Goal: Task Accomplishment & Management: Use online tool/utility

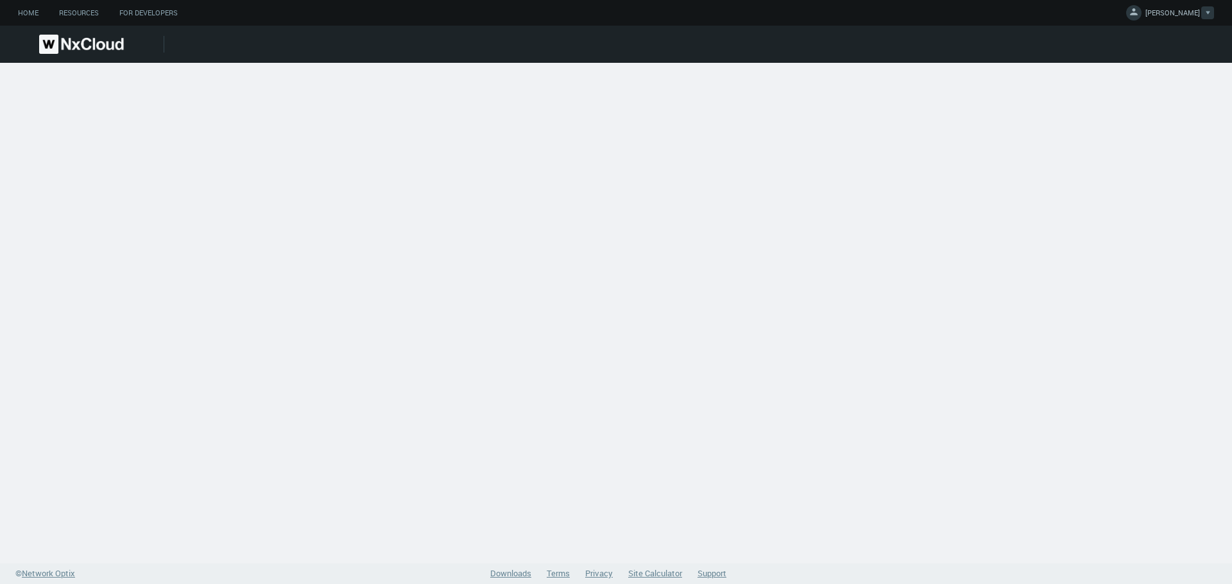
click at [1209, 10] on svg-icon at bounding box center [1207, 13] width 4 height 13
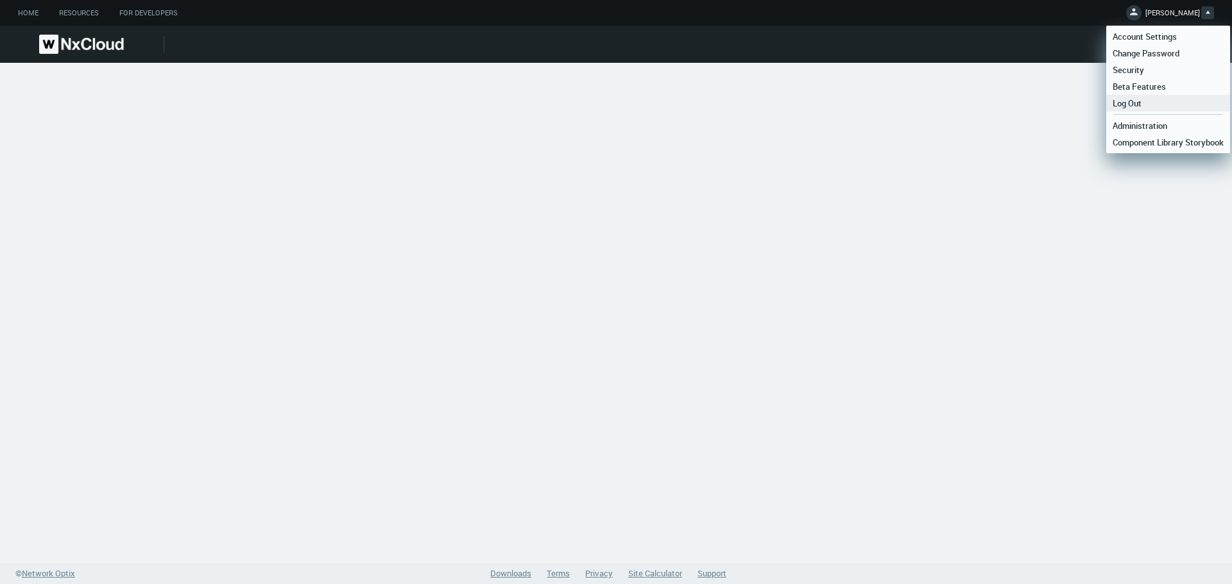
click at [1126, 102] on span "Log Out" at bounding box center [1127, 104] width 42 height 12
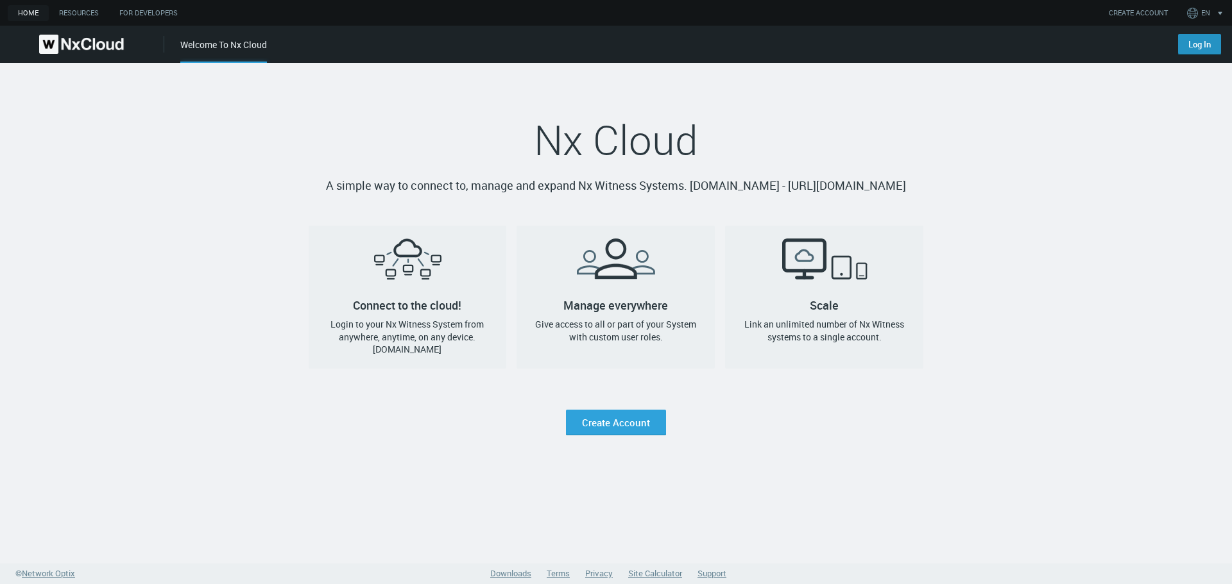
click at [1188, 41] on link "Log In" at bounding box center [1199, 44] width 43 height 21
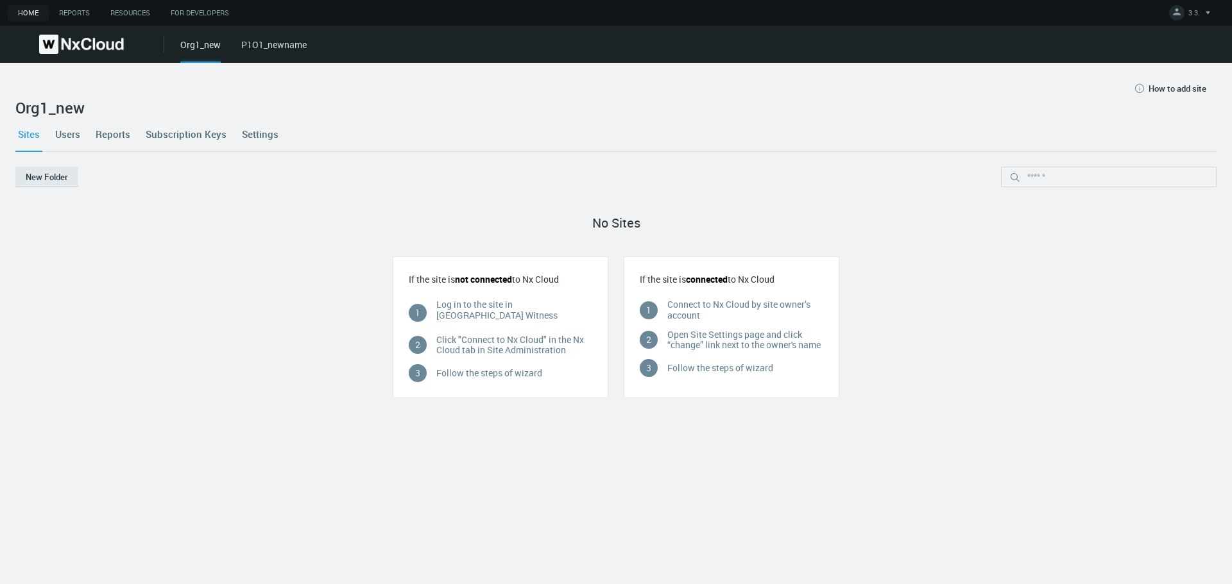
click at [282, 45] on link "P1O1_newname" at bounding box center [273, 44] width 65 height 12
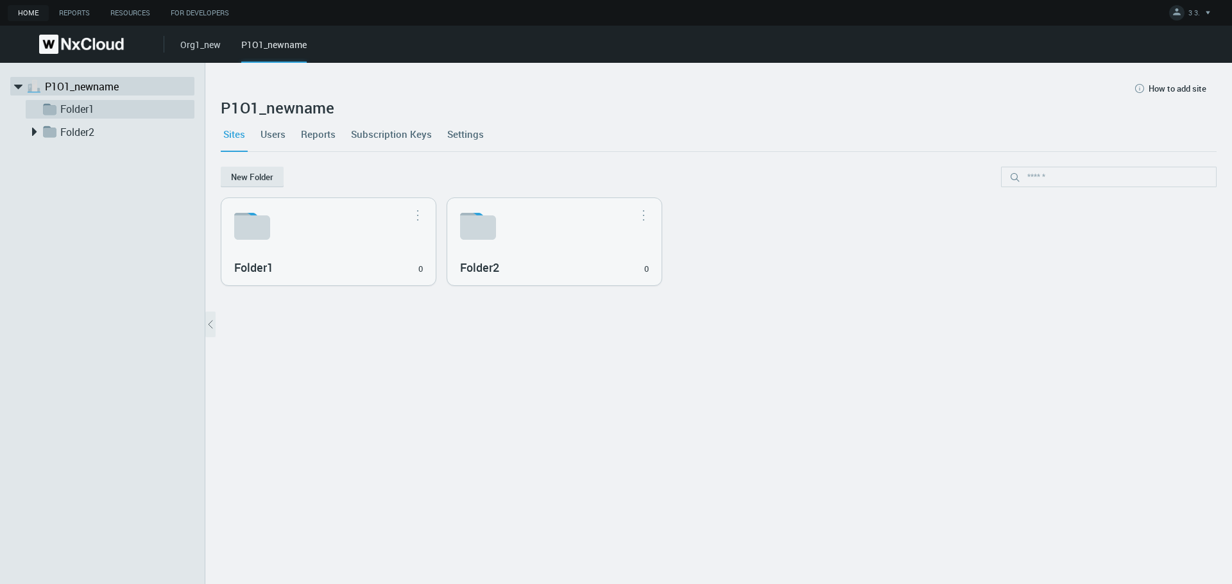
click at [110, 109] on link "Folder1" at bounding box center [124, 108] width 128 height 15
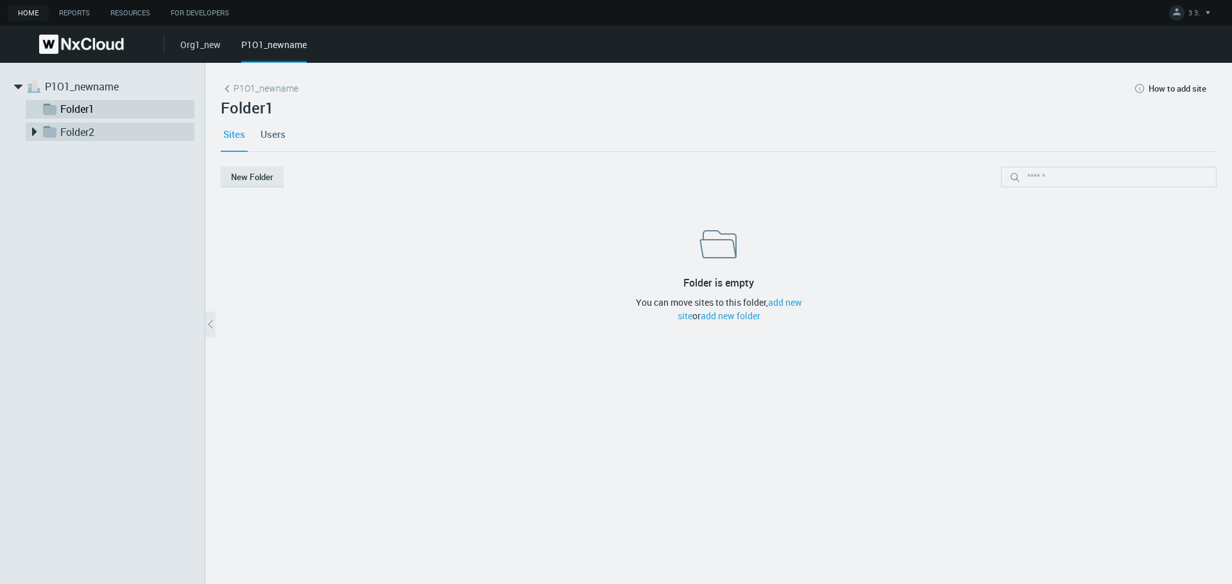
click at [26, 133] on icon at bounding box center [34, 132] width 16 height 16
click at [285, 40] on div "P1O1_newname" at bounding box center [273, 50] width 65 height 25
click at [90, 81] on link "P1O1_newname" at bounding box center [109, 86] width 128 height 15
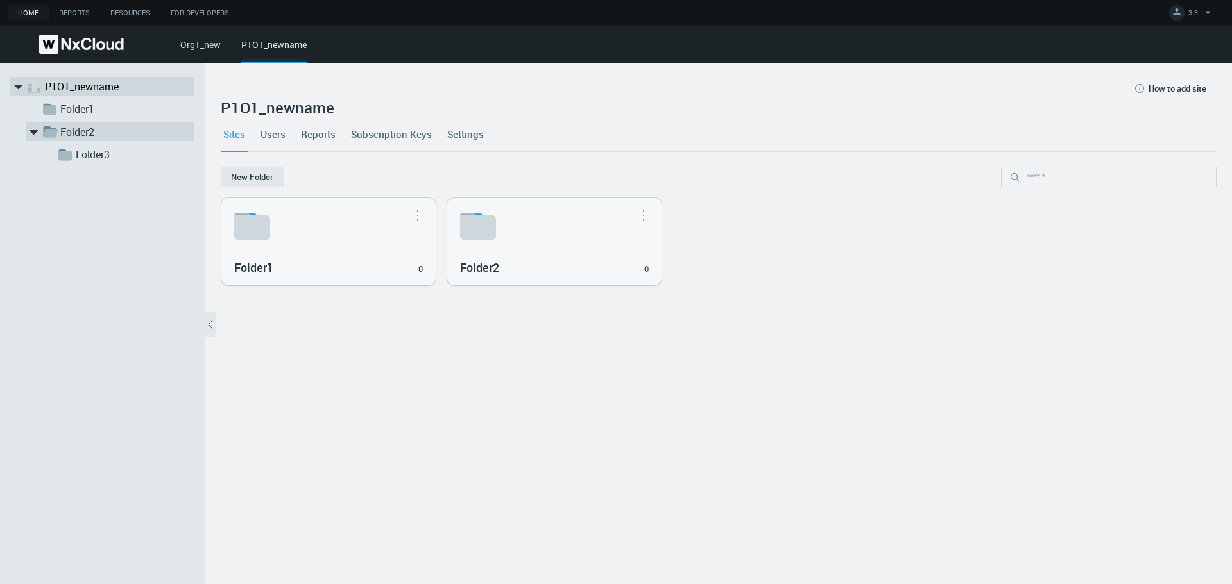
click at [269, 133] on link "Users" at bounding box center [273, 134] width 30 height 35
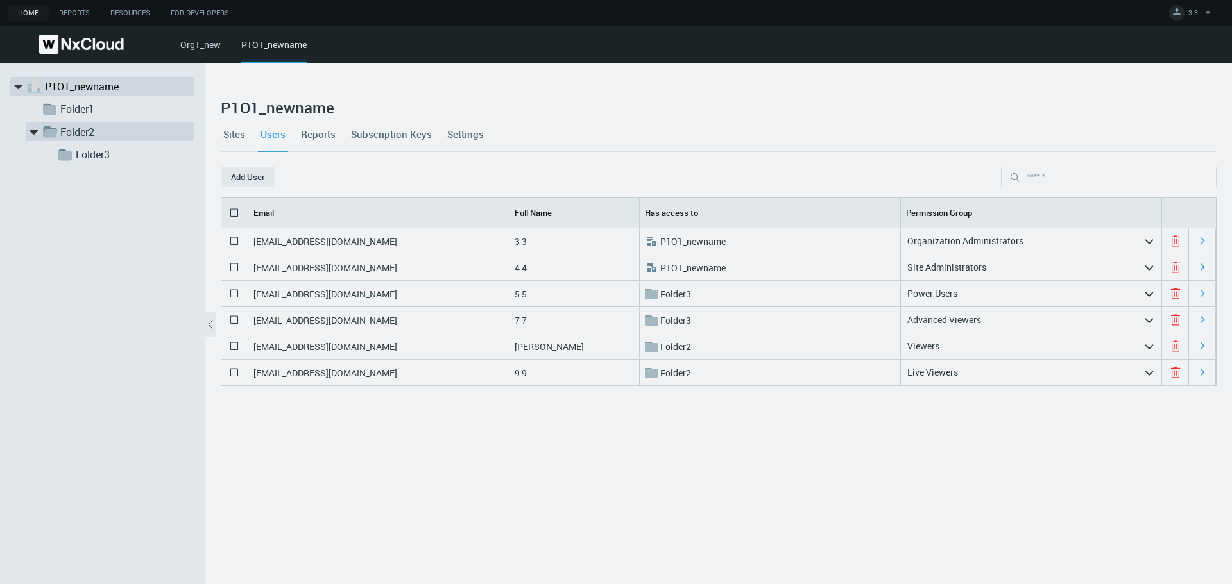
click at [328, 135] on link "Reports" at bounding box center [318, 134] width 40 height 35
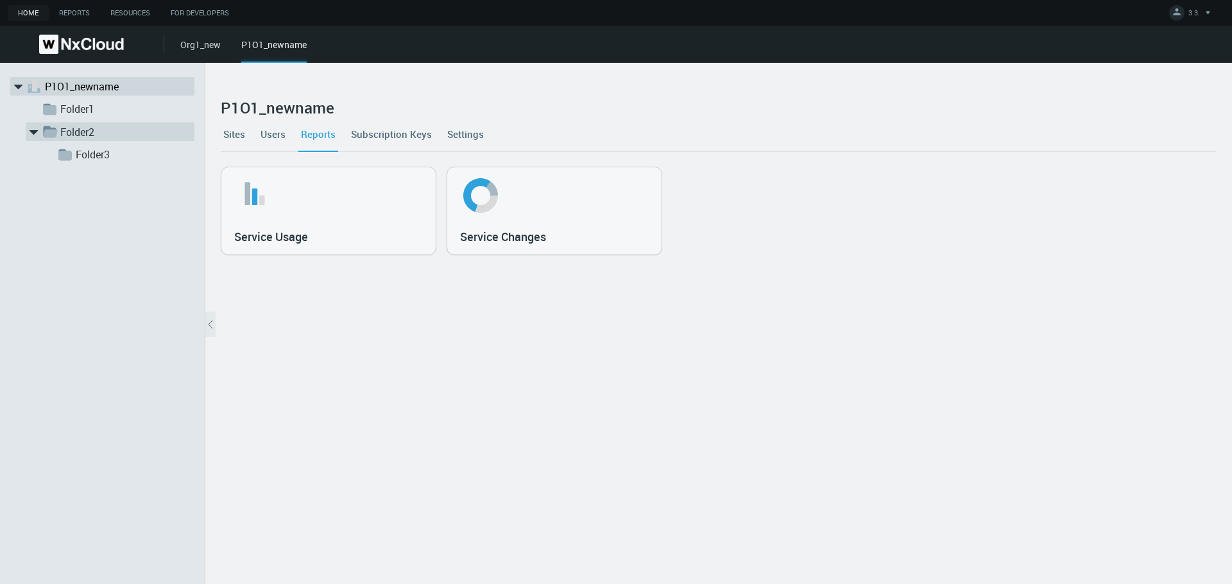
click at [328, 196] on svg-icon at bounding box center [328, 195] width 189 height 41
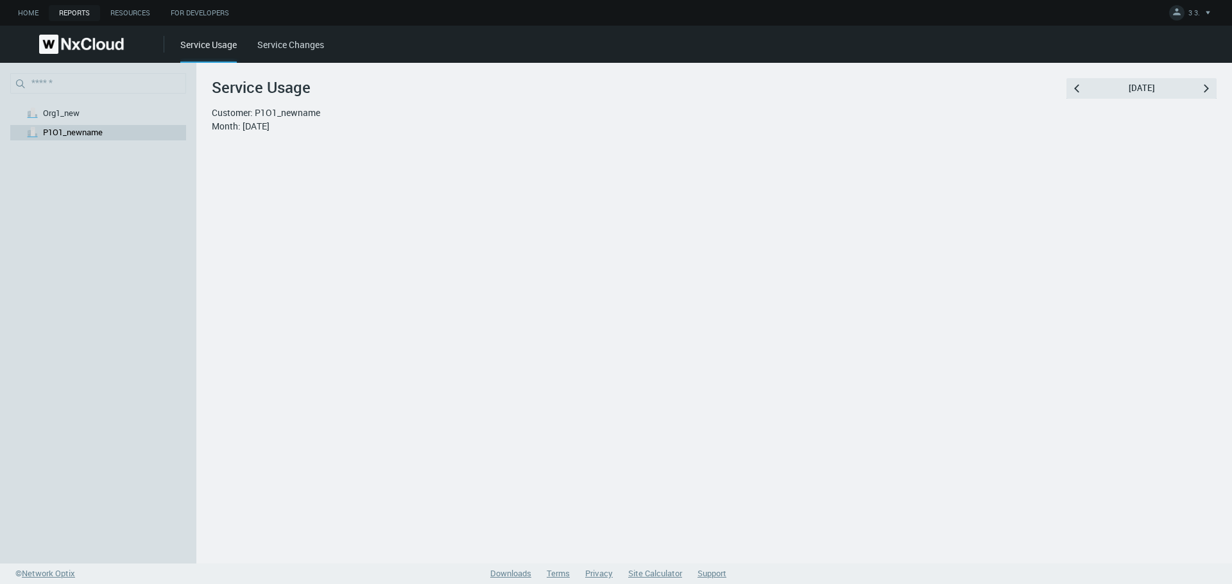
click at [406, 166] on div at bounding box center [714, 207] width 1005 height 128
click at [297, 50] on link "Service Changes" at bounding box center [290, 44] width 67 height 12
click at [62, 37] on img at bounding box center [81, 44] width 85 height 19
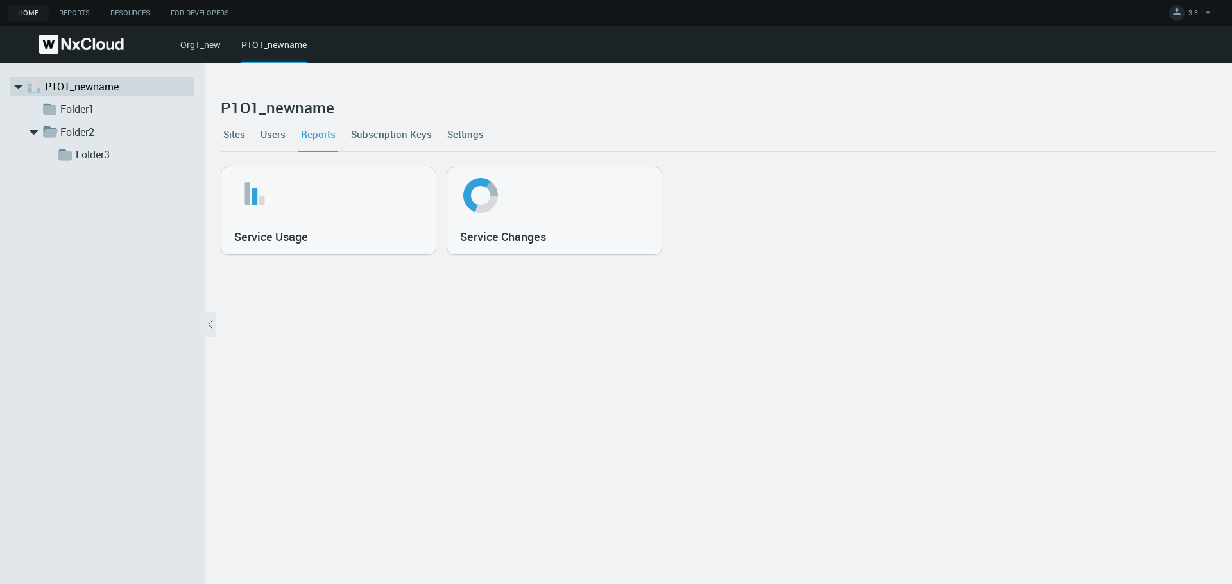
click at [391, 133] on link "Subscription Keys" at bounding box center [391, 134] width 86 height 35
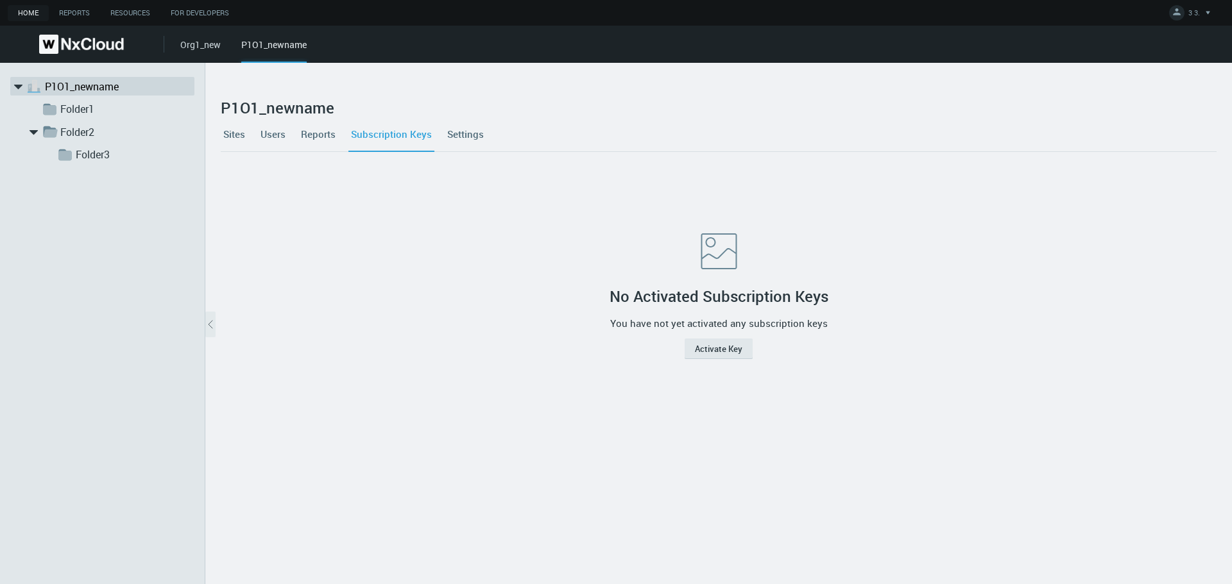
click at [455, 140] on link "Settings" at bounding box center [466, 134] width 42 height 35
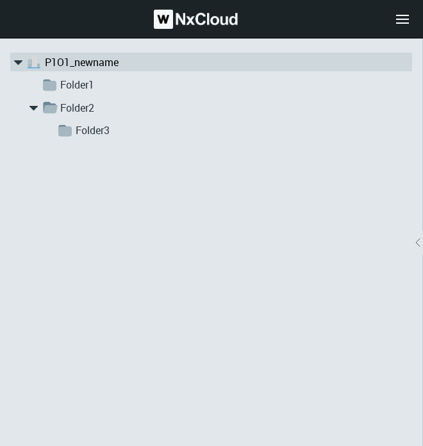
click at [300, 174] on div ".st1{fill:var(--svg-placeholder-elm2-color);} .st2{fill:var(--brand-core);} .st…" at bounding box center [211, 241] width 423 height 407
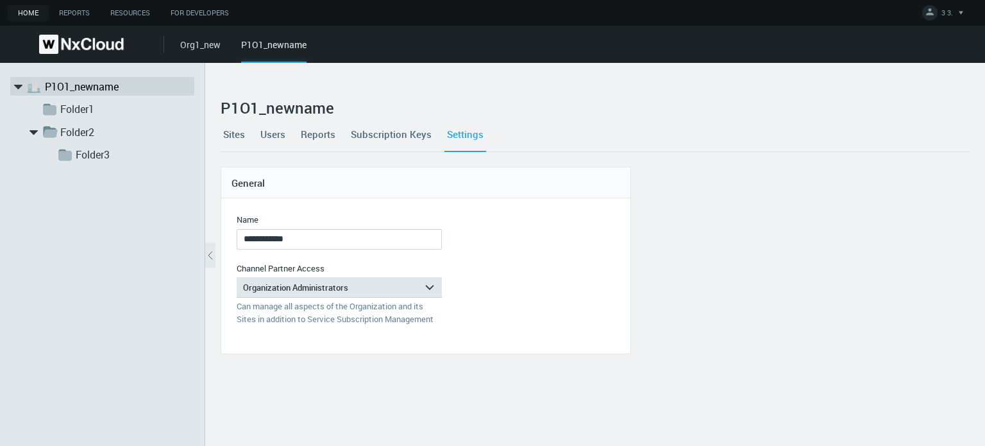
click at [81, 43] on img at bounding box center [81, 44] width 85 height 19
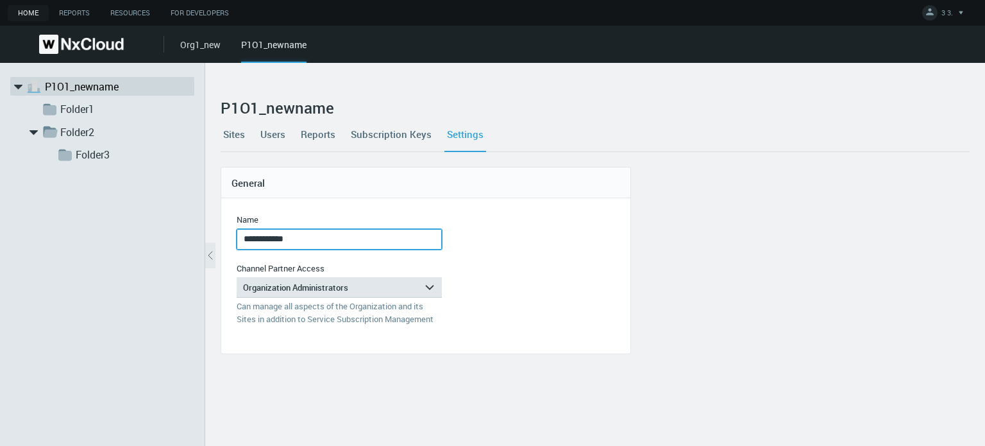
click at [369, 238] on input "**********" at bounding box center [339, 239] width 205 height 21
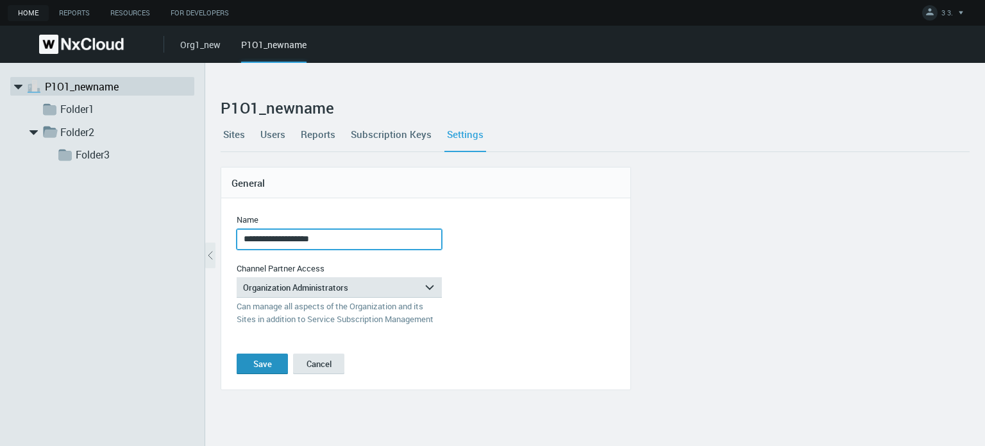
type input "**********"
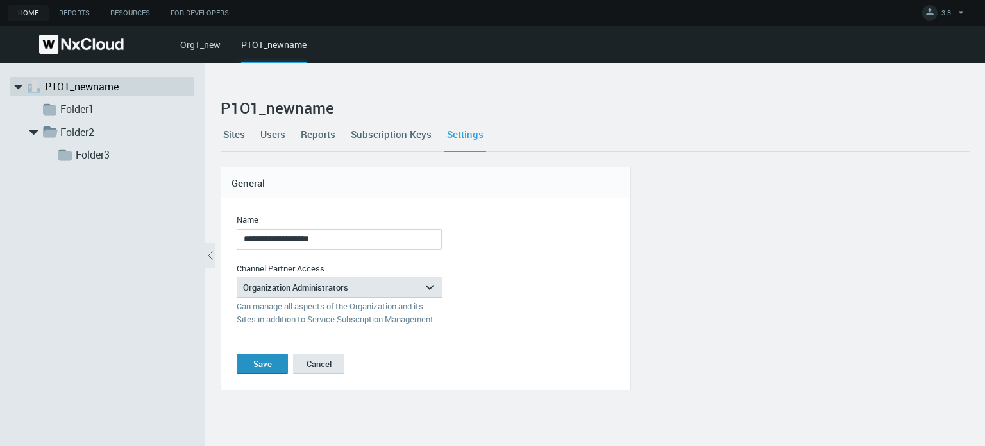
click at [266, 362] on div "Save" at bounding box center [262, 364] width 19 height 10
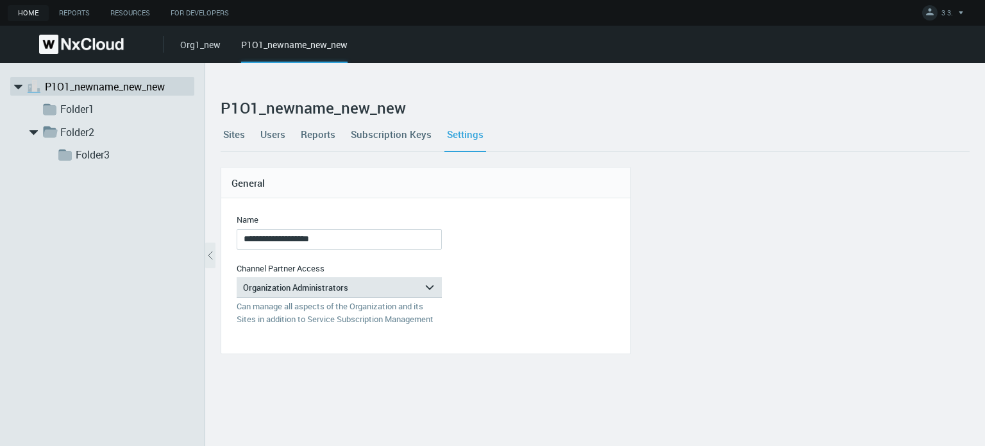
click at [96, 42] on img at bounding box center [81, 44] width 85 height 19
click at [215, 42] on link "Org1_new" at bounding box center [200, 44] width 40 height 12
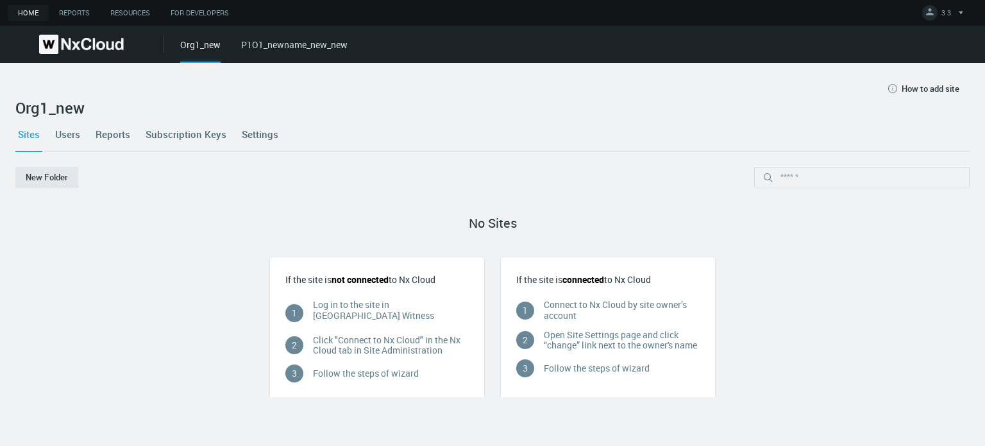
click at [258, 42] on link "P1O1_newname_new_new" at bounding box center [294, 44] width 106 height 12
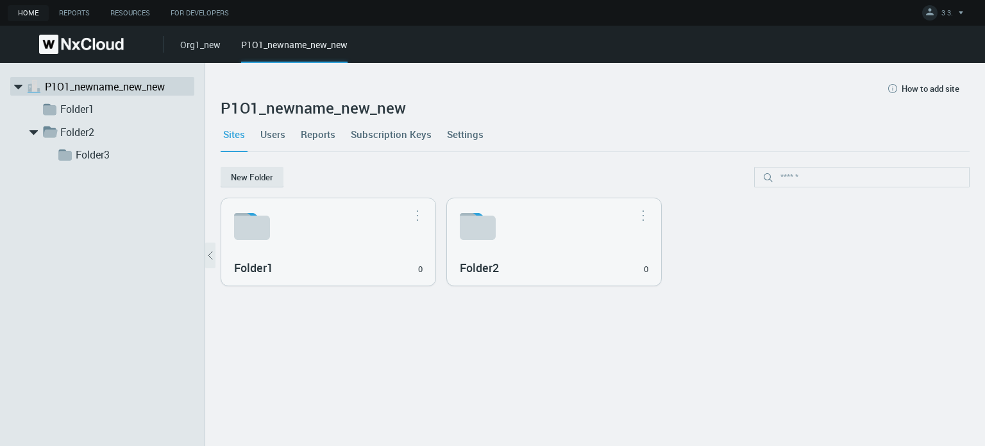
click at [595, 153] on nx-tabs "Sites Users Reports Subscription Keys Settings" at bounding box center [595, 142] width 749 height 50
click at [436, 382] on nx-org-cards-container "New Folder Folder1 0 Move to... Rename... Delete Folder2 0 Move to... Rename...…" at bounding box center [595, 299] width 749 height 264
click at [341, 400] on nx-org-cards-container "New Folder Folder1 0 Move to... Rename... Delete Folder2 0 Move to... Rename...…" at bounding box center [595, 299] width 749 height 264
click at [470, 371] on nx-org-cards-container "New Folder Folder1 0 Move to... Rename... Delete Folder2 0 Move to... Rename...…" at bounding box center [595, 299] width 749 height 264
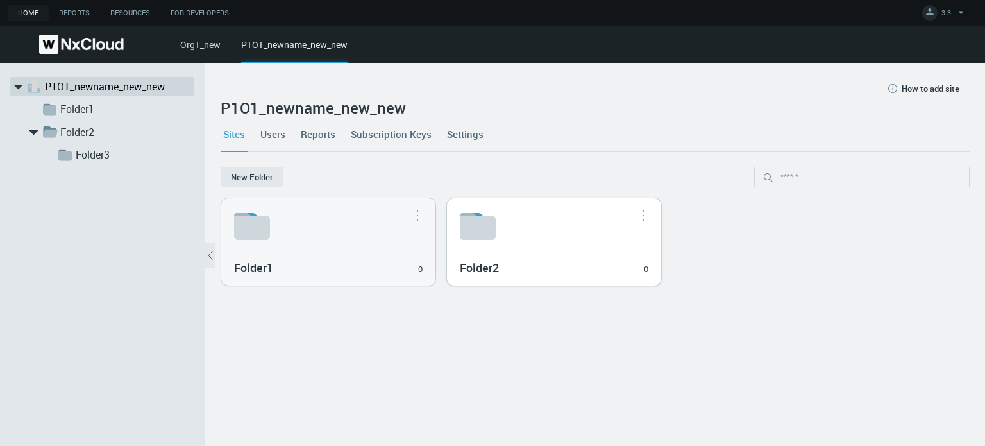
click at [522, 248] on div "Folder2 0" at bounding box center [554, 241] width 214 height 87
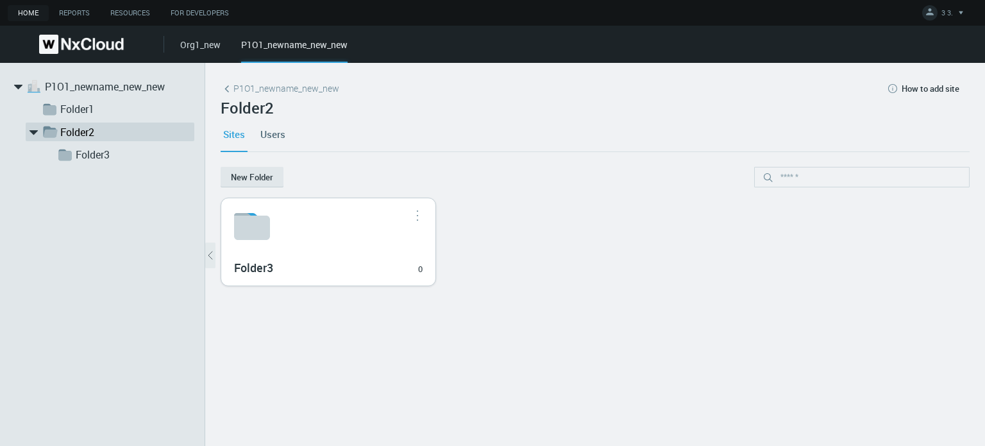
click at [362, 249] on div "Folder3 0" at bounding box center [328, 241] width 214 height 87
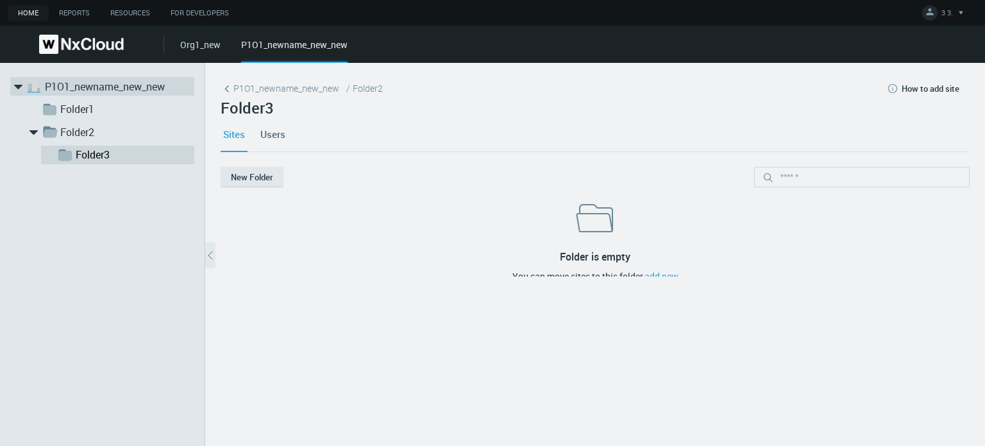
click at [80, 89] on link "P1O1_newname_new_new" at bounding box center [109, 86] width 128 height 15
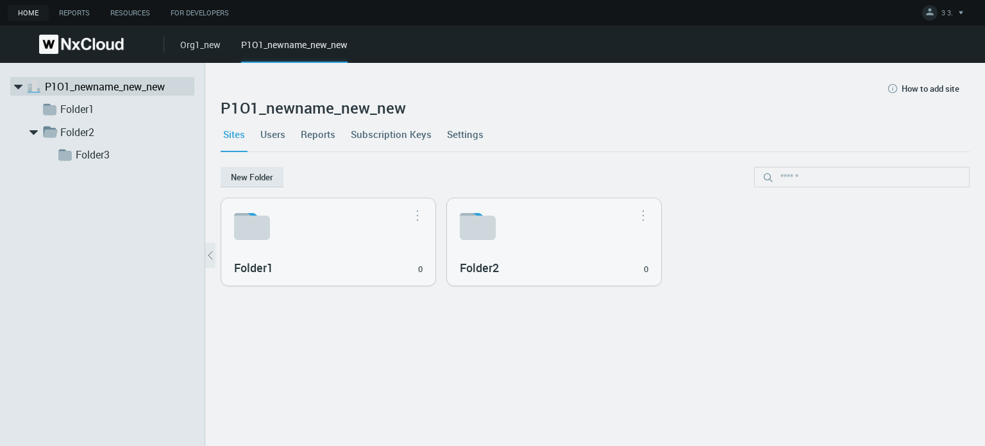
click at [204, 42] on link "Org1_new" at bounding box center [200, 44] width 40 height 12
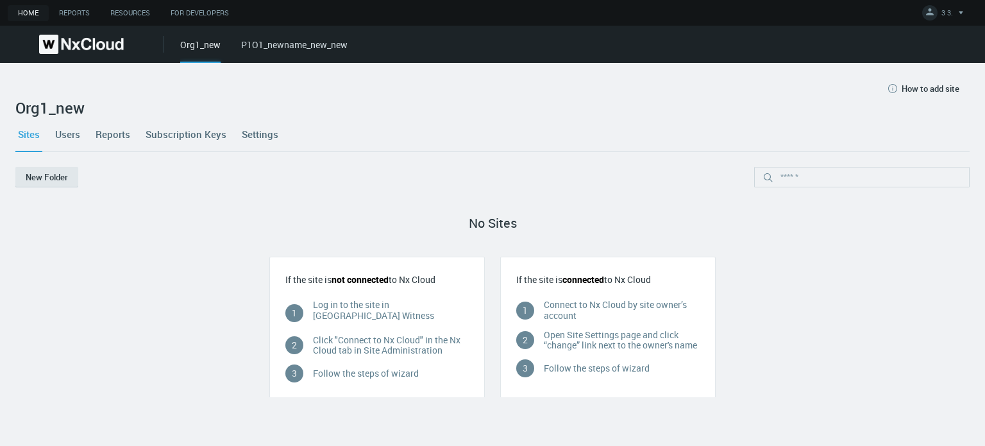
click at [283, 48] on link "P1O1_newname_new_new" at bounding box center [294, 44] width 106 height 12
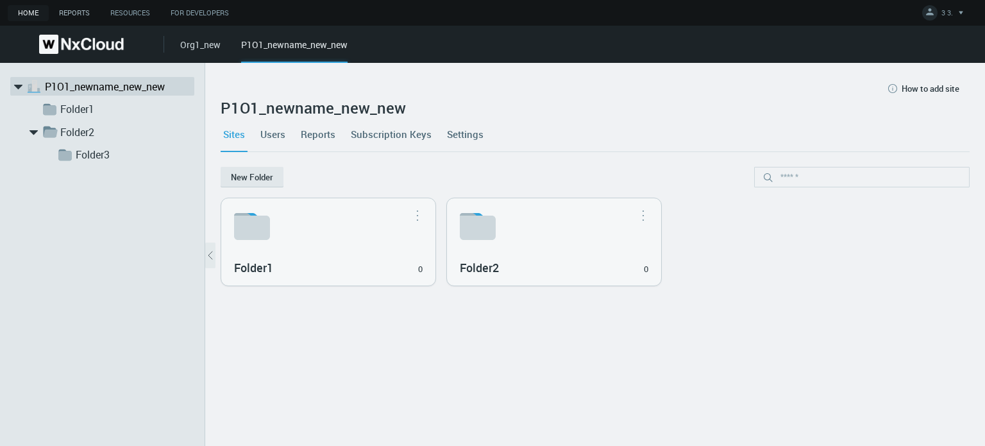
click at [85, 16] on link "Reports" at bounding box center [74, 13] width 51 height 16
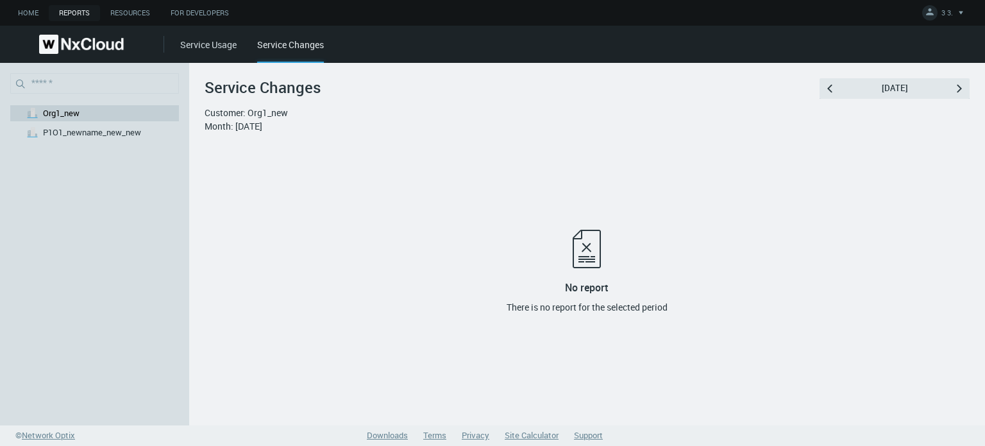
click at [441, 178] on div "No report There is no report for the selected period" at bounding box center [587, 271] width 755 height 257
click at [117, 40] on img at bounding box center [81, 44] width 85 height 19
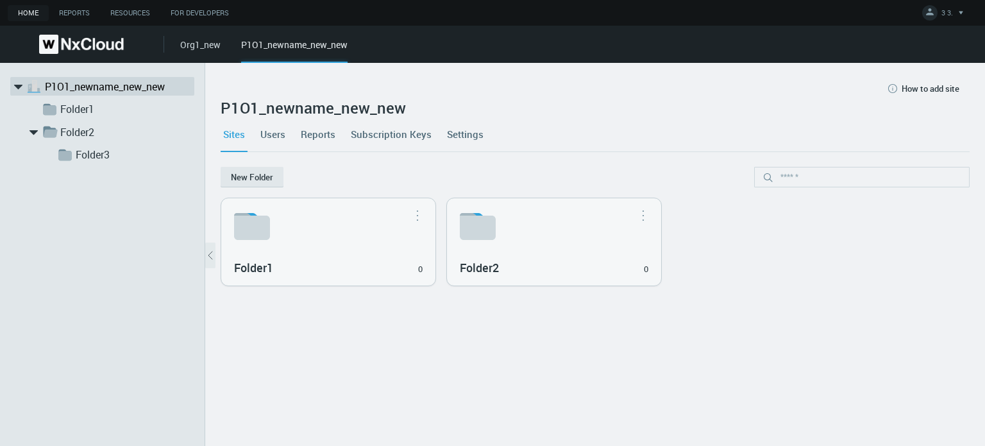
click at [741, 294] on nx-org-cards-container "New Folder Folder1 0 Move to... Rename... Delete Folder2 0 Move to... Rename...…" at bounding box center [595, 299] width 749 height 264
click at [595, 332] on nx-org-cards-container "New Folder Folder1 0 Move to... Rename... [GEOGRAPHIC_DATA] Folder2 0 Move to..…" at bounding box center [595, 299] width 749 height 264
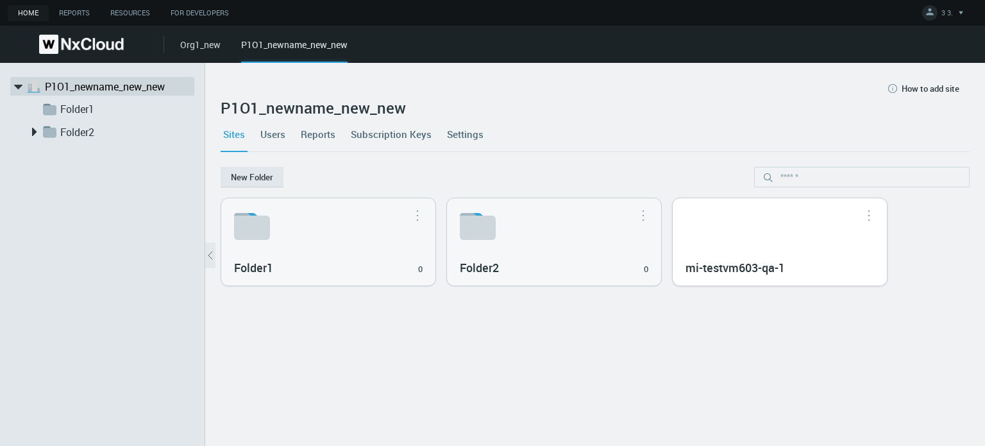
click at [733, 240] on div "mi-testvm603-qa-1" at bounding box center [780, 241] width 214 height 87
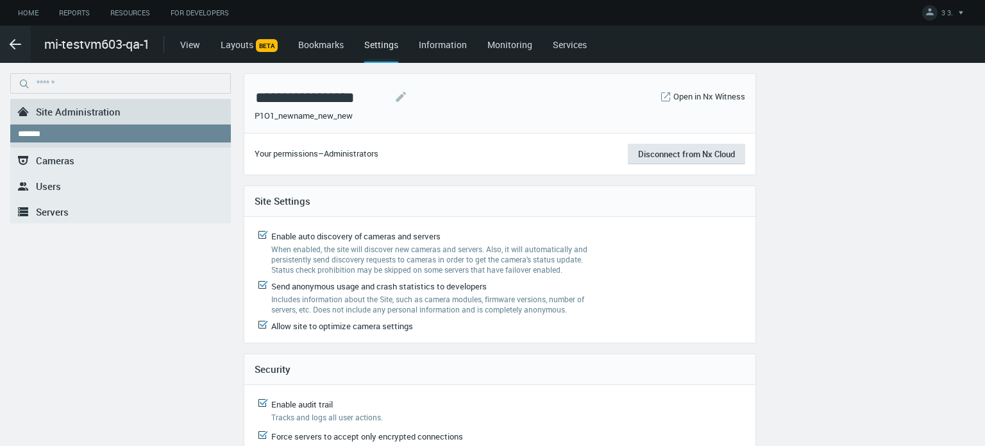
click at [801, 225] on div "**********" at bounding box center [461, 352] width 913 height 559
click at [824, 242] on div "**********" at bounding box center [461, 352] width 913 height 559
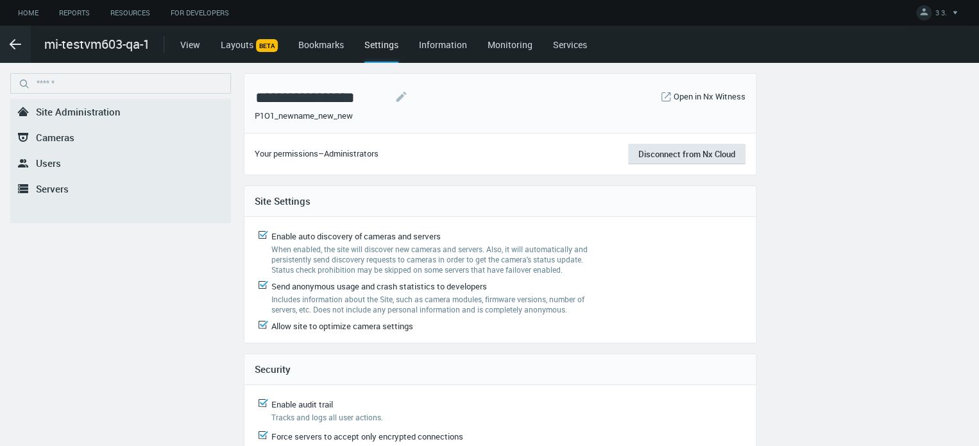
click at [68, 129] on link ".st0{fill-rule:evenodd;clip-rule:evenodd;fill:#2B383F;} Cameras" at bounding box center [120, 137] width 221 height 26
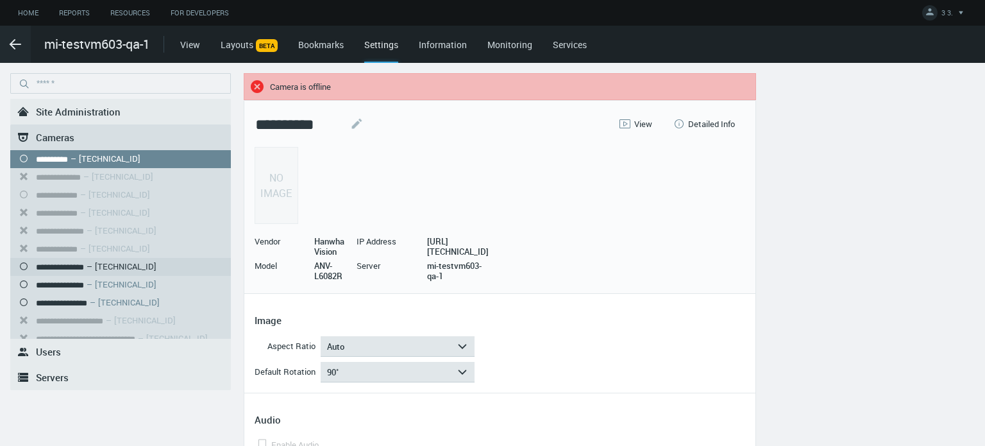
click at [83, 263] on nx-search-highlight "**********" at bounding box center [60, 267] width 48 height 8
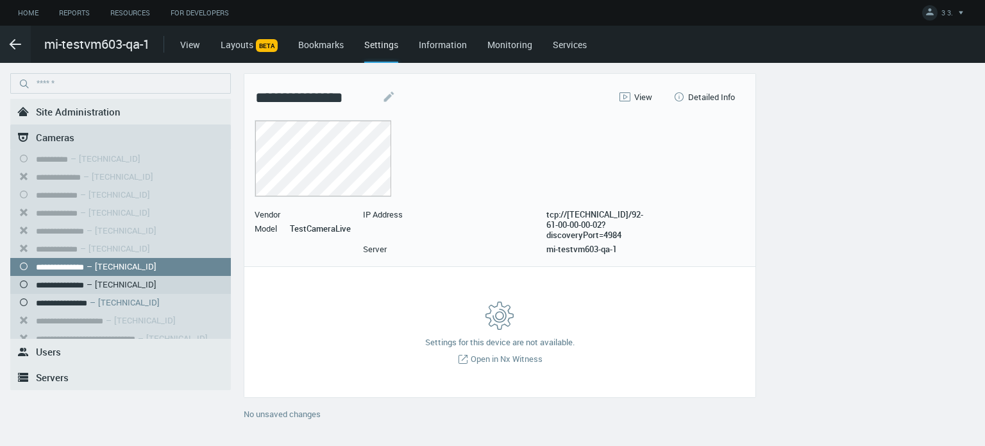
click at [84, 281] on nx-search-highlight "**********" at bounding box center [60, 285] width 48 height 8
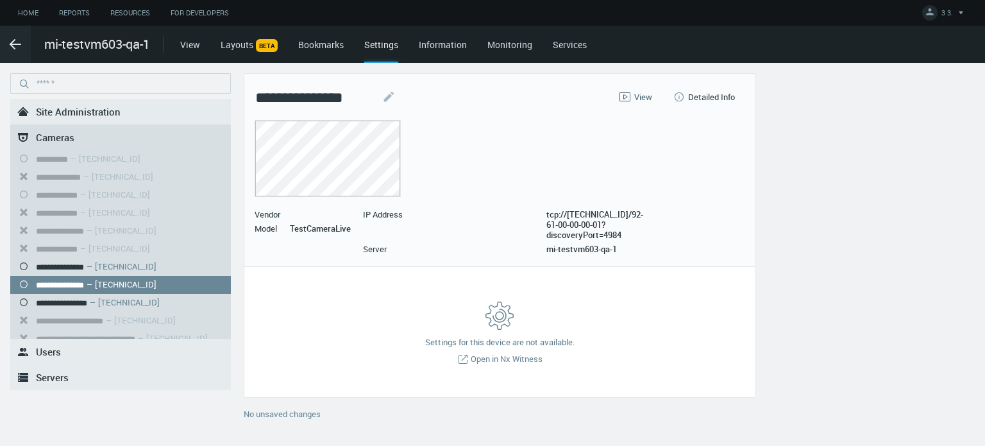
click at [649, 96] on span "View" at bounding box center [643, 97] width 18 height 10
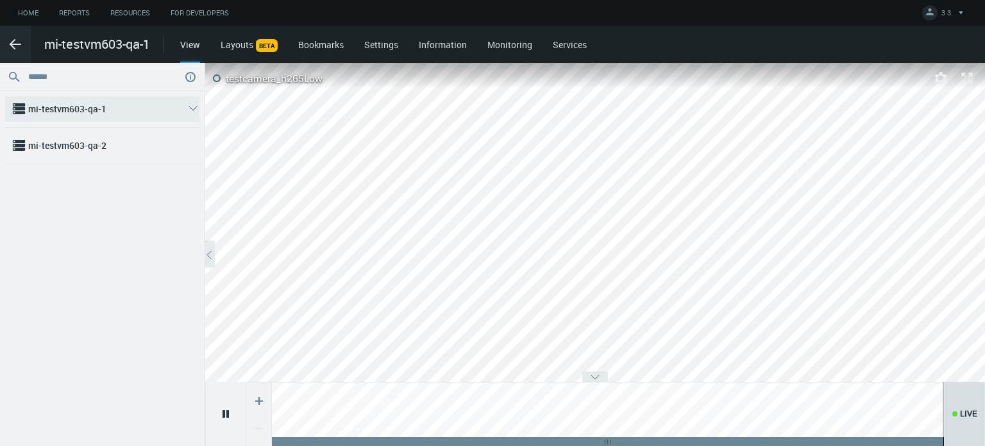
click at [195, 117] on svg-icon "arrow_expand" at bounding box center [193, 108] width 13 height 26
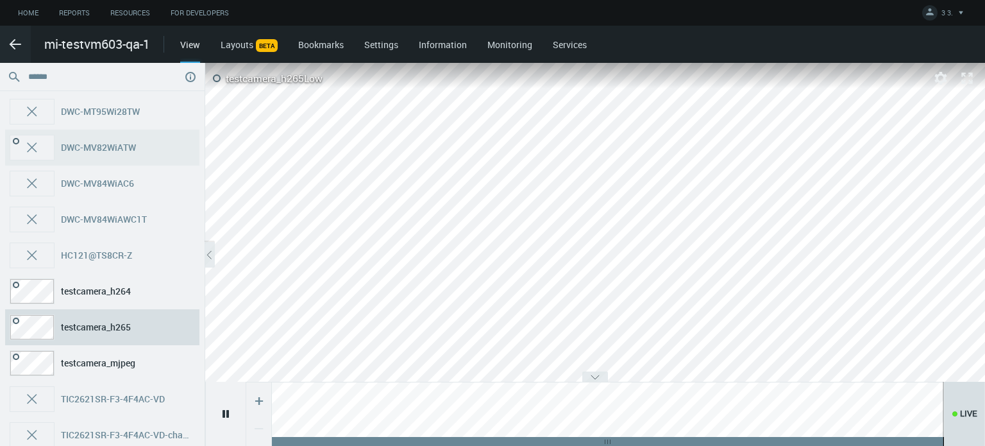
scroll to position [117, 0]
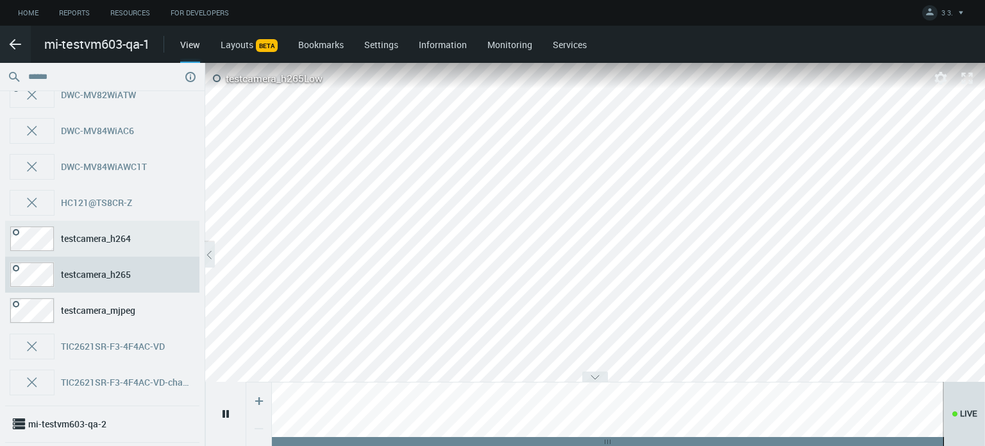
click at [131, 235] on nx-search-highlight "testcamera_h264" at bounding box center [96, 238] width 70 height 12
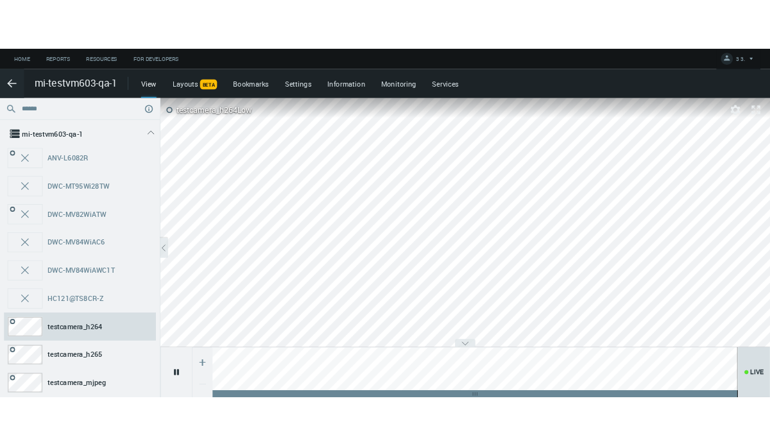
scroll to position [64, 0]
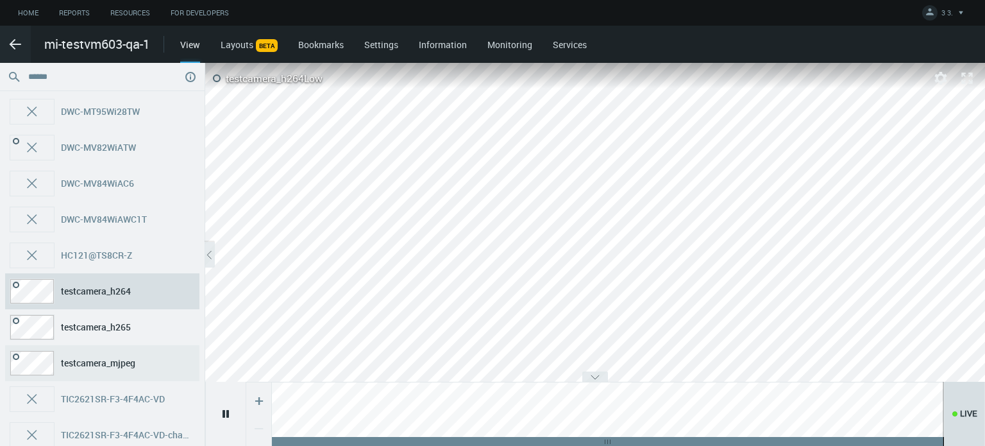
click at [142, 357] on span "testcamera_mjpeg" at bounding box center [125, 363] width 128 height 26
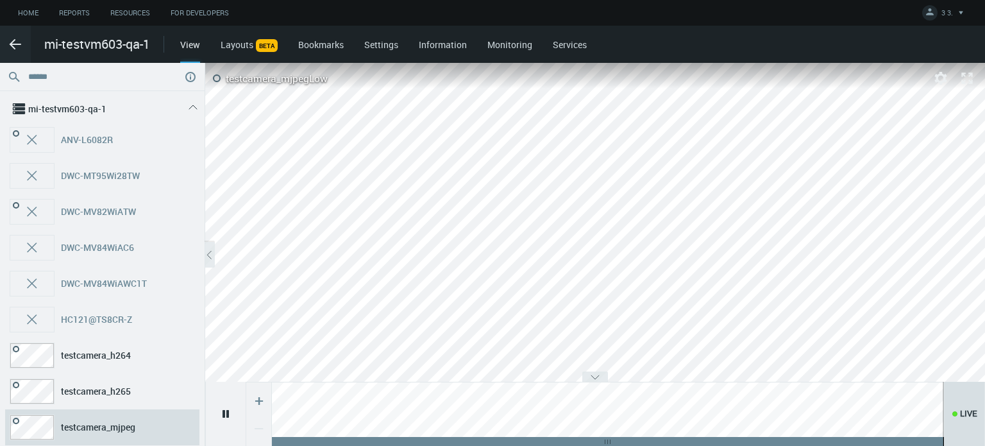
click at [252, 51] on div "View Layouts BETA Bookmarks Settings Information Monitoring Services" at bounding box center [582, 44] width 805 height 37
click at [244, 46] on link "Layouts BETA" at bounding box center [249, 44] width 57 height 12
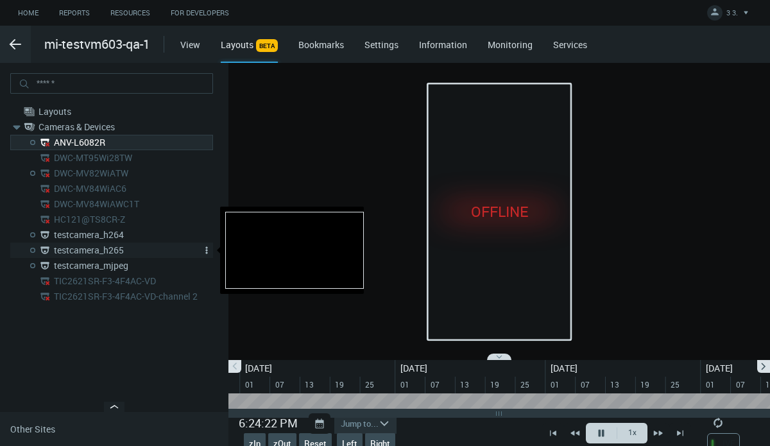
click at [73, 242] on div "testcamera_h265" at bounding box center [125, 249] width 149 height 15
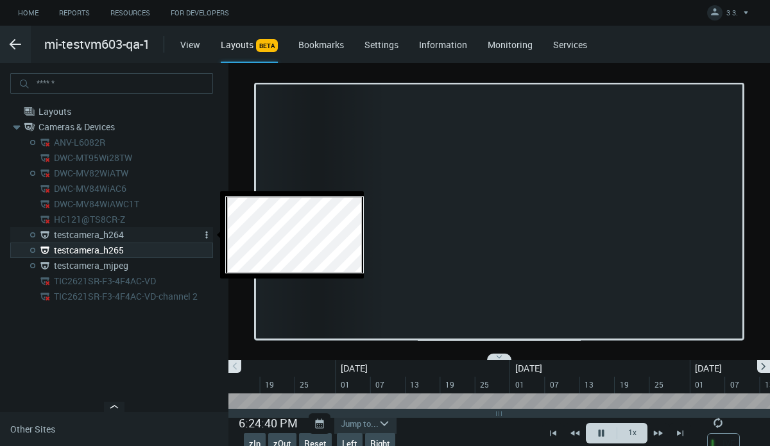
click at [114, 234] on nx-search-highlight "testcamera_h264" at bounding box center [127, 235] width 146 height 10
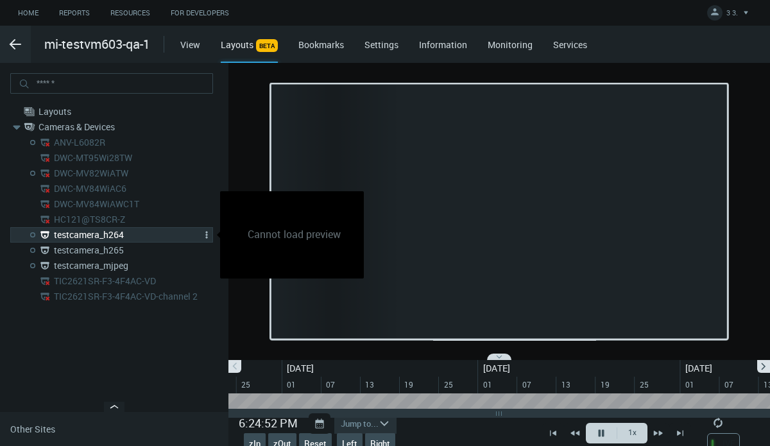
click at [114, 234] on nx-search-highlight "testcamera_h264" at bounding box center [127, 235] width 146 height 10
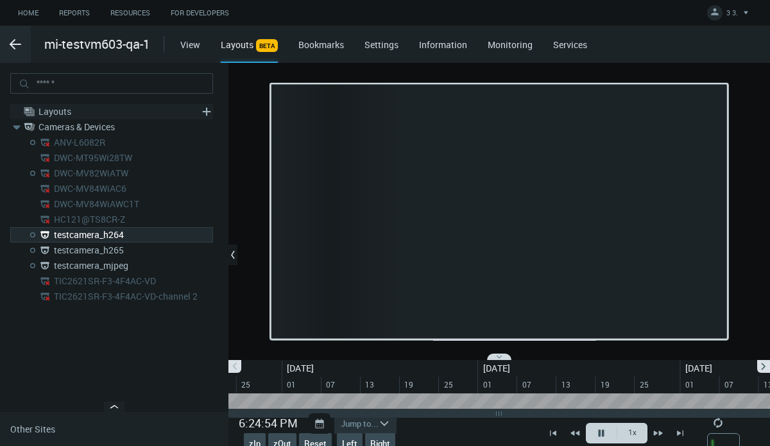
drag, startPoint x: 114, startPoint y: 234, endPoint x: 98, endPoint y: 110, distance: 125.6
click at [98, 110] on div ".st0{fill-rule:evenodd;clip-rule:evenodd;fill:#2B383F;} Layouts 0 found .st0{fi…" at bounding box center [111, 204] width 203 height 200
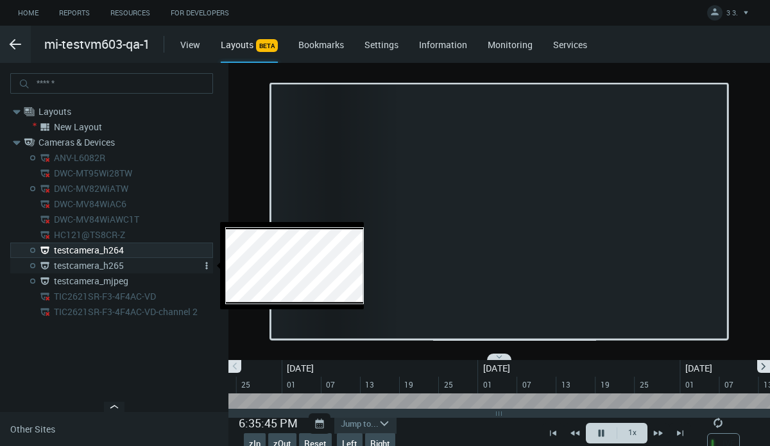
click at [90, 264] on nx-search-highlight "testcamera_h265" at bounding box center [127, 265] width 146 height 10
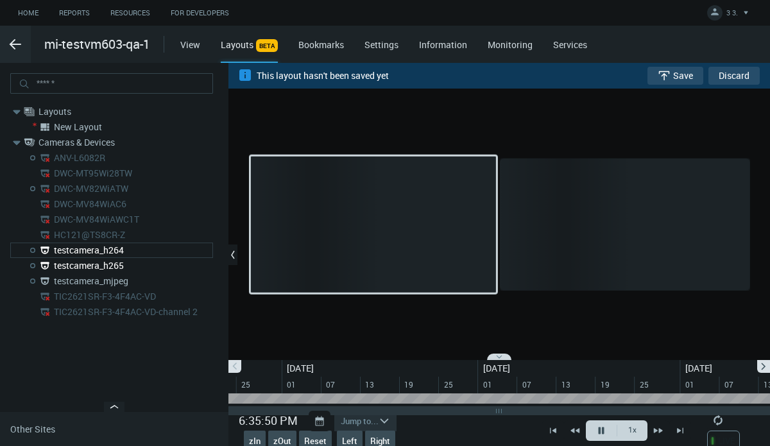
click at [683, 75] on span "Save" at bounding box center [683, 76] width 20 height 10
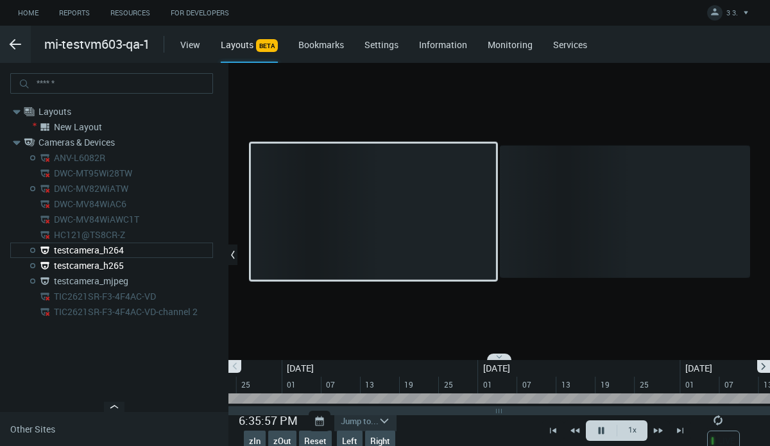
click at [334, 46] on link "Bookmarks" at bounding box center [321, 44] width 46 height 12
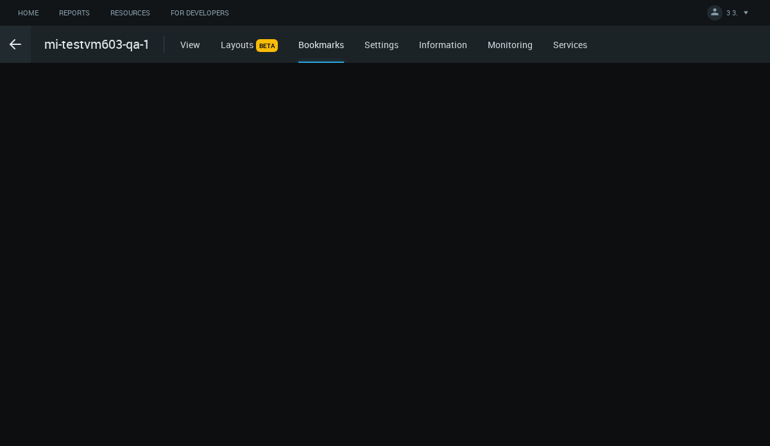
click at [129, 128] on nx-layout-grid at bounding box center [385, 254] width 770 height 383
click at [374, 40] on link "Settings" at bounding box center [381, 44] width 34 height 12
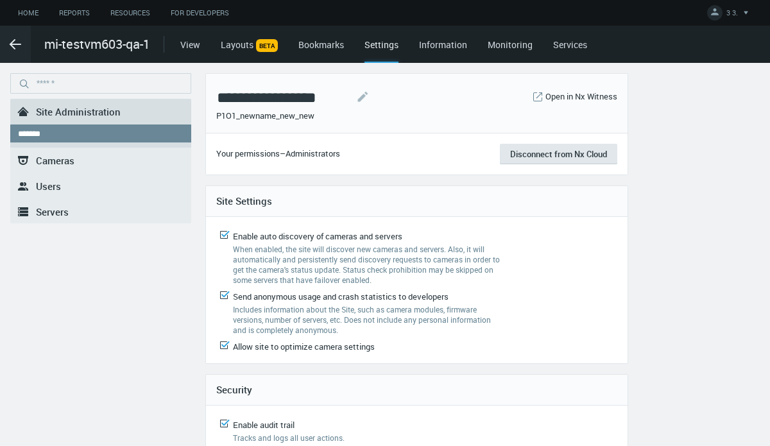
click at [334, 40] on link "Bookmarks" at bounding box center [321, 44] width 46 height 12
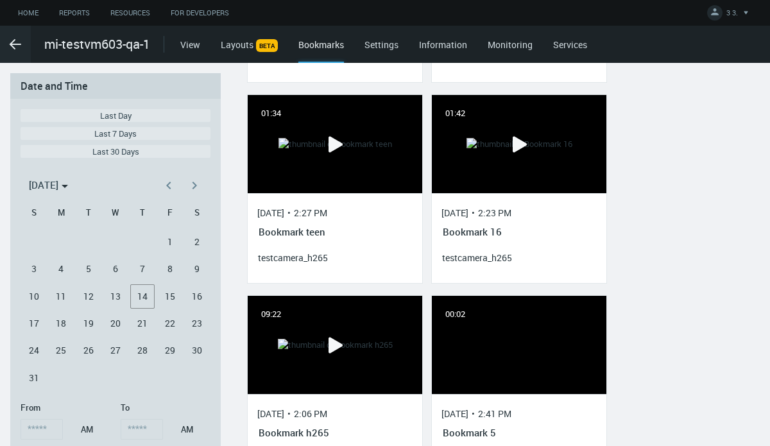
scroll to position [1875, 0]
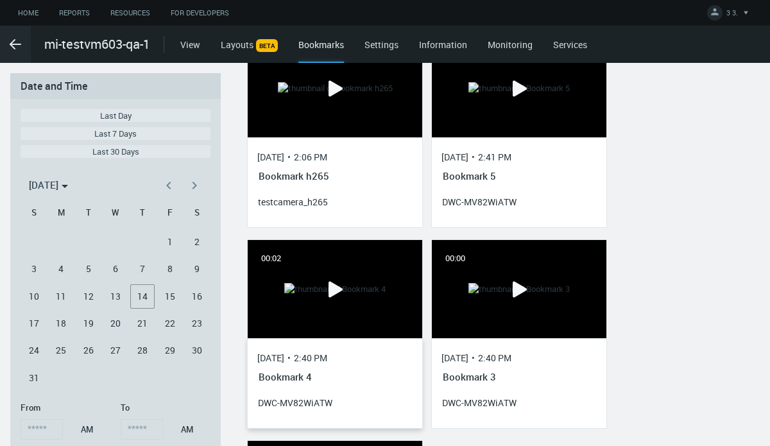
click at [334, 292] on icon at bounding box center [335, 289] width 14 height 16
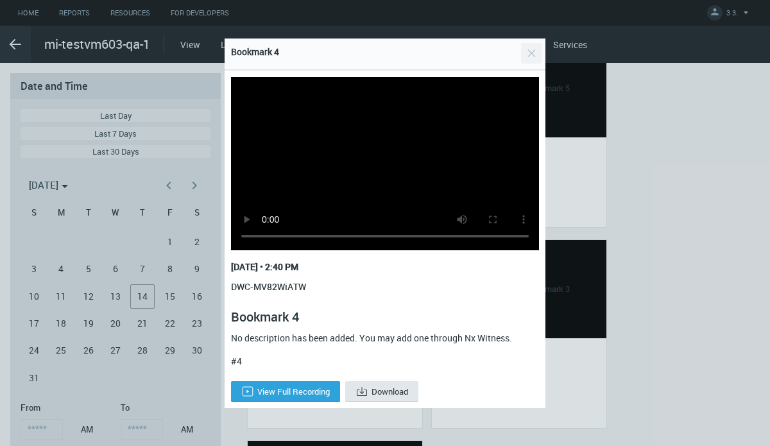
click at [531, 53] on button "Close" at bounding box center [531, 53] width 21 height 21
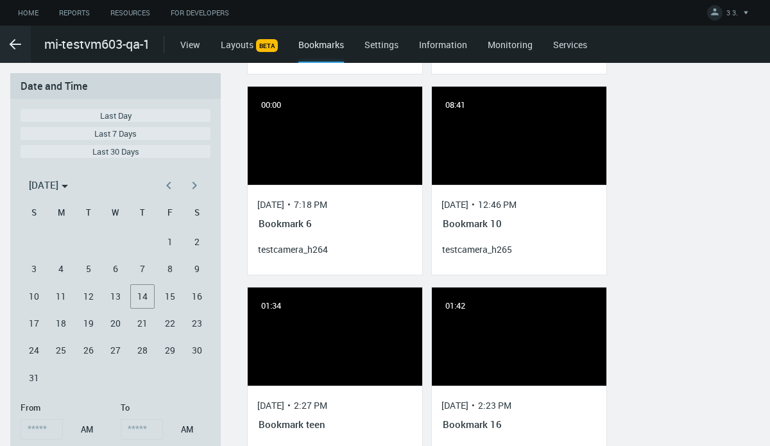
scroll to position [913, 0]
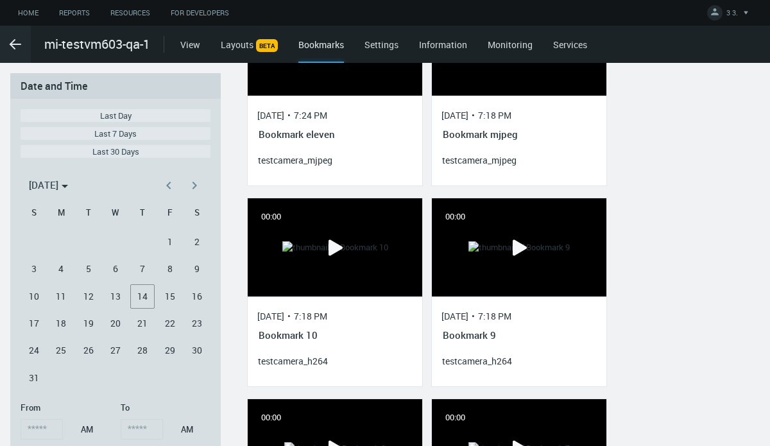
click at [394, 40] on link "Settings" at bounding box center [381, 44] width 34 height 12
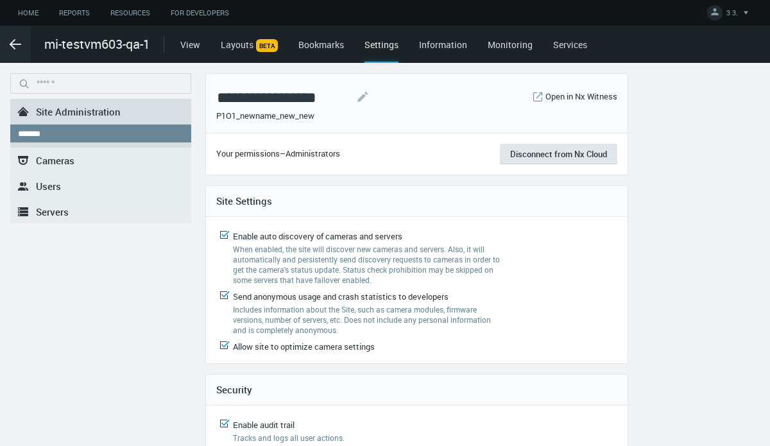
click at [89, 162] on link ".st0{fill-rule:evenodd;clip-rule:evenodd;fill:#2B383F;} Cameras" at bounding box center [100, 161] width 181 height 26
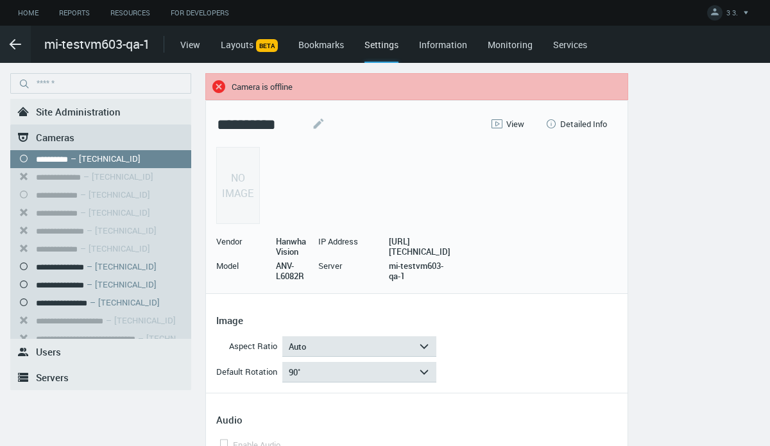
click at [604, 184] on header "**********" at bounding box center [416, 197] width 401 height 172
click at [560, 120] on span "Detailed Info" at bounding box center [583, 124] width 47 height 10
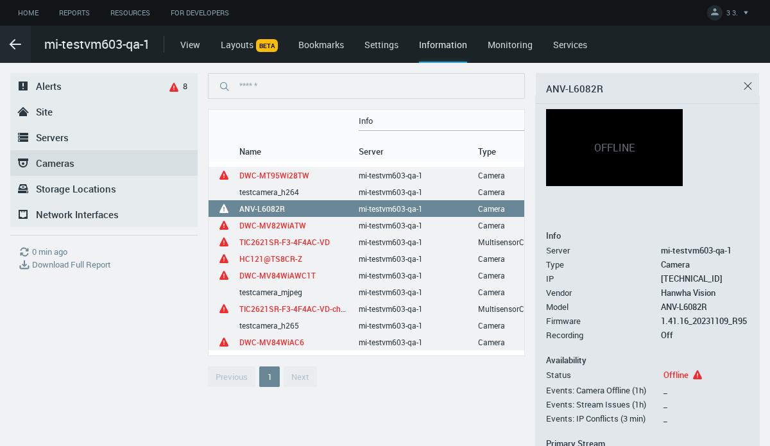
click at [80, 187] on span "Storage Locations" at bounding box center [76, 188] width 80 height 13
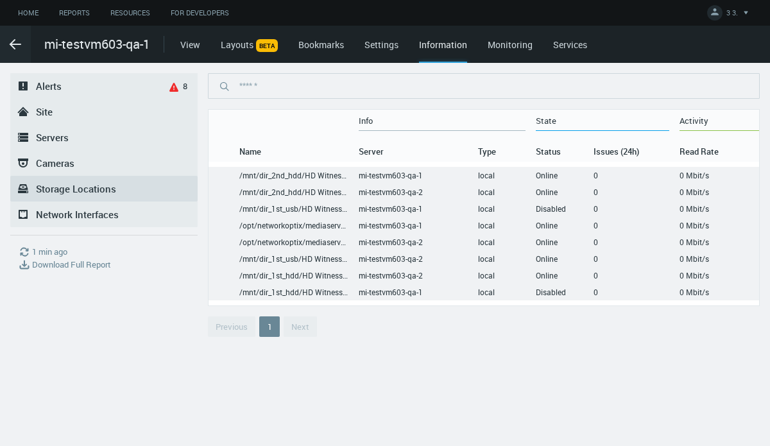
click at [78, 208] on span "Network Interfaces" at bounding box center [77, 214] width 83 height 13
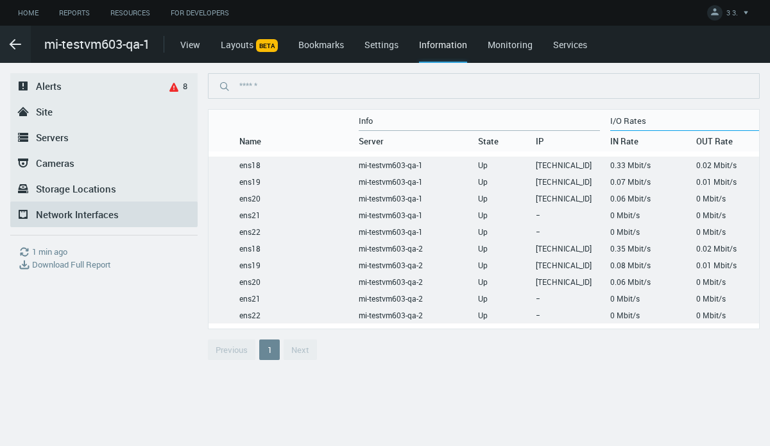
click at [523, 41] on link "Monitoring" at bounding box center [510, 44] width 45 height 12
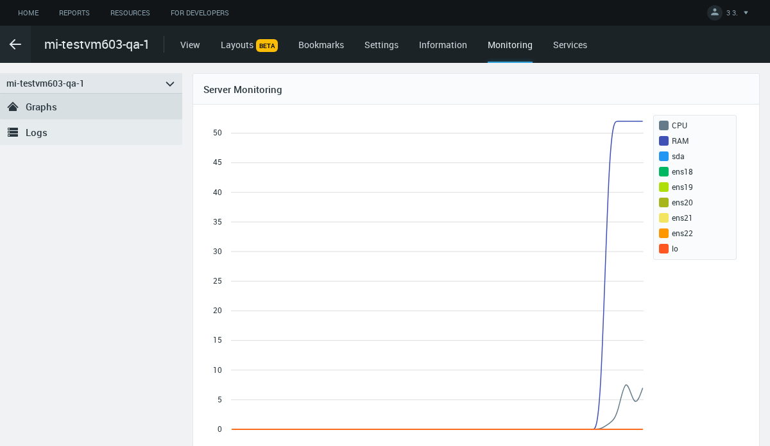
click at [51, 130] on link ".st0{fill-rule:evenodd;clip-rule:evenodd;fill:#2B383F;} Logs" at bounding box center [91, 132] width 182 height 26
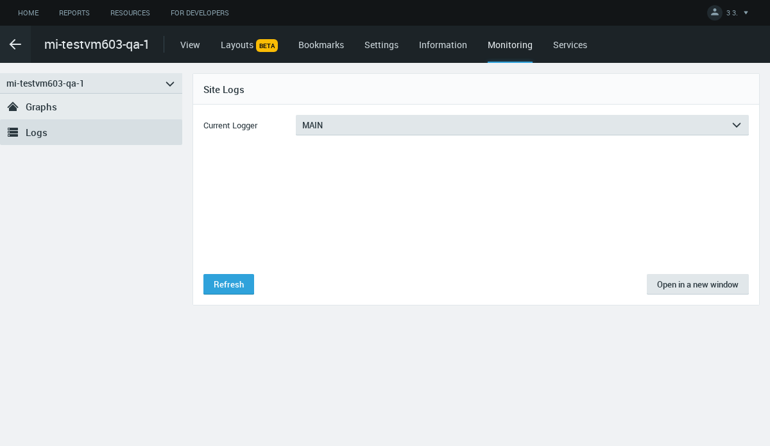
click at [376, 135] on div "Current Logger MAIN arrow_expand HTTP MAIN SYSTEM Refresh Open in a new window" at bounding box center [475, 205] width 545 height 180
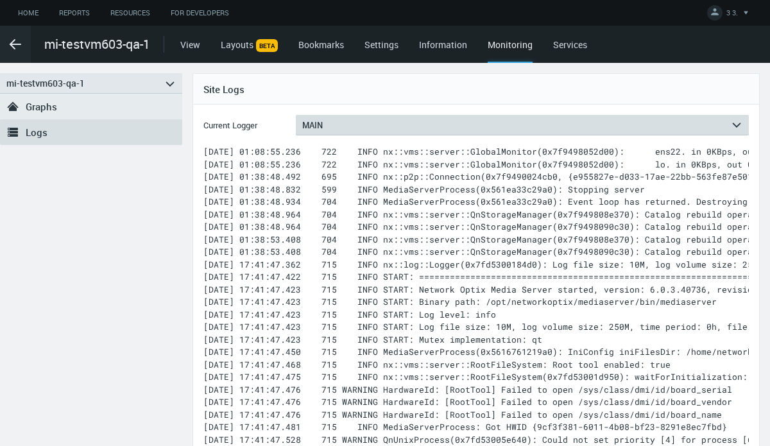
click at [377, 133] on button "MAIN arrow_expand" at bounding box center [522, 125] width 453 height 21
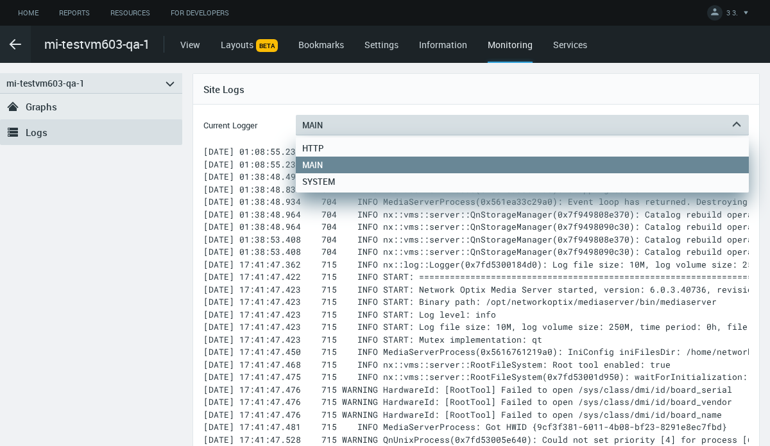
click at [377, 133] on button "MAIN arrow_expand" at bounding box center [522, 125] width 453 height 21
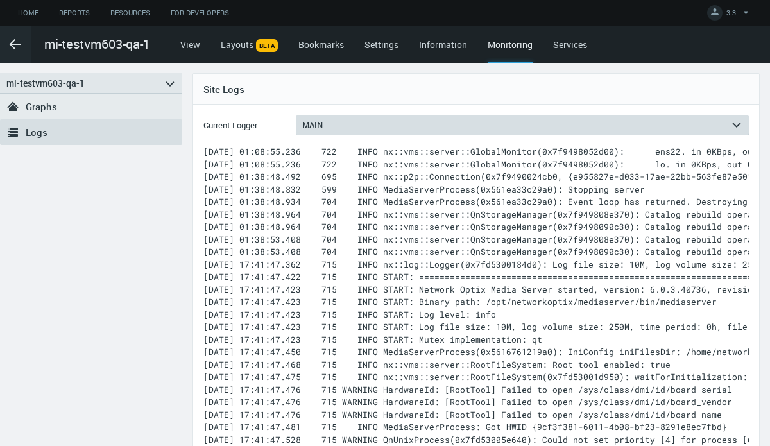
click at [330, 130] on button "MAIN arrow_expand" at bounding box center [522, 125] width 453 height 21
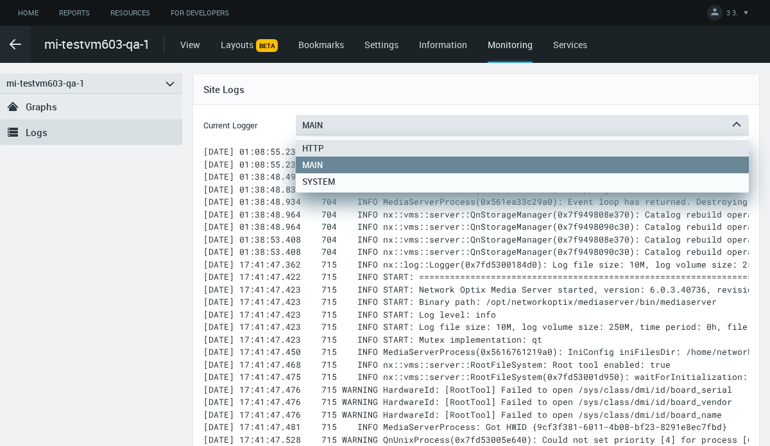
click at [316, 142] on span "HTTP" at bounding box center [313, 148] width 34 height 12
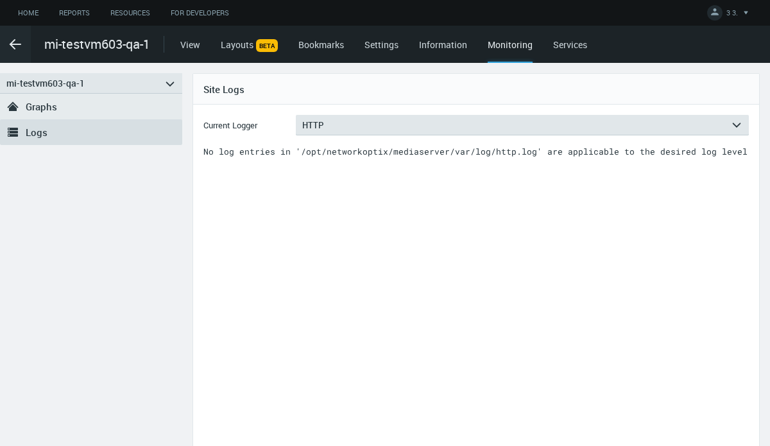
click at [362, 96] on div "Site Logs" at bounding box center [476, 89] width 566 height 31
